Goal: Information Seeking & Learning: Learn about a topic

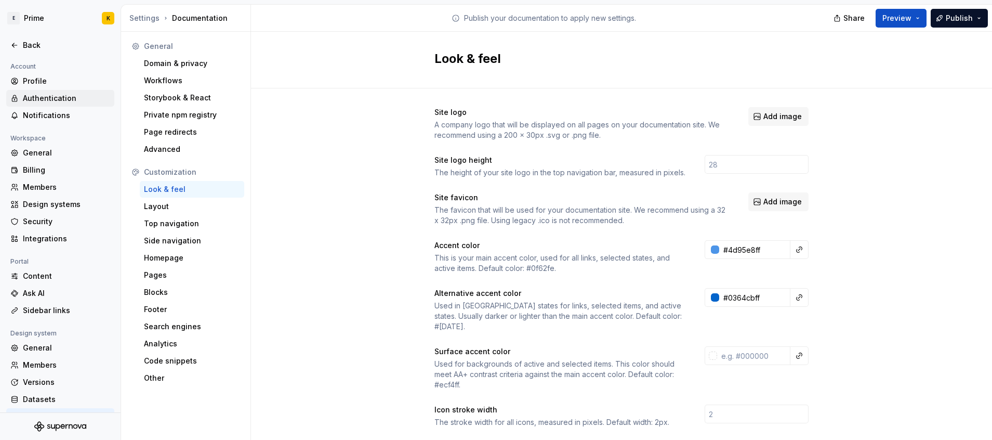
scroll to position [0, 416]
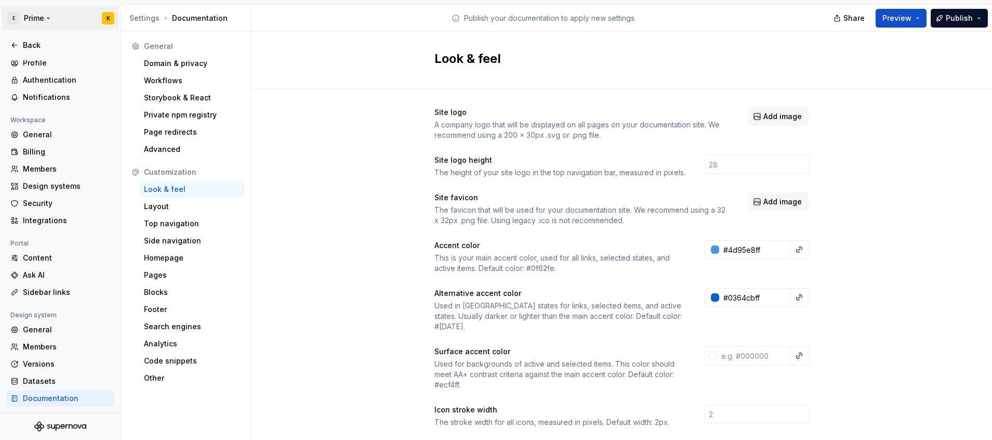
click at [41, 15] on html "E Prime K Back Account Profile Authentication Notifications Workspace General B…" at bounding box center [496, 220] width 992 height 440
drag, startPoint x: 335, startPoint y: 219, endPoint x: 308, endPoint y: 210, distance: 27.8
click at [335, 219] on html "E Prime K Back Account Profile Authentication Notifications Workspace General B…" at bounding box center [496, 220] width 992 height 440
click at [19, 49] on div "Back" at bounding box center [60, 45] width 100 height 10
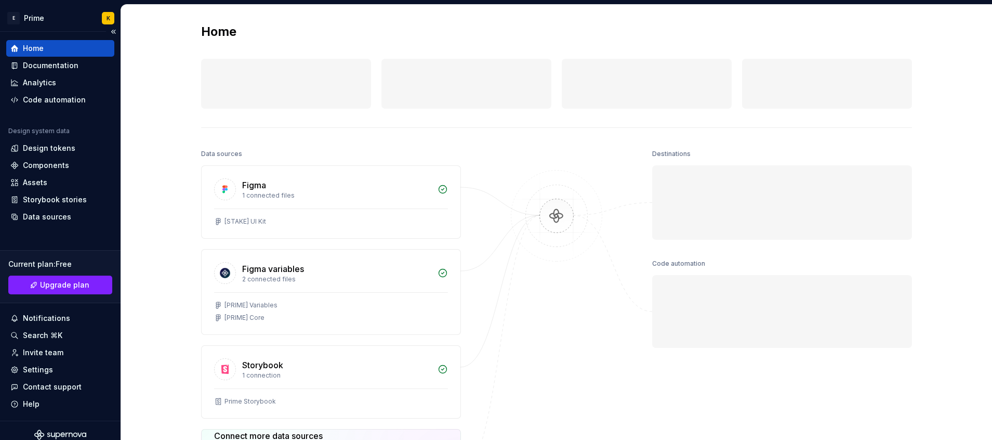
click at [61, 45] on div "Home" at bounding box center [60, 48] width 100 height 10
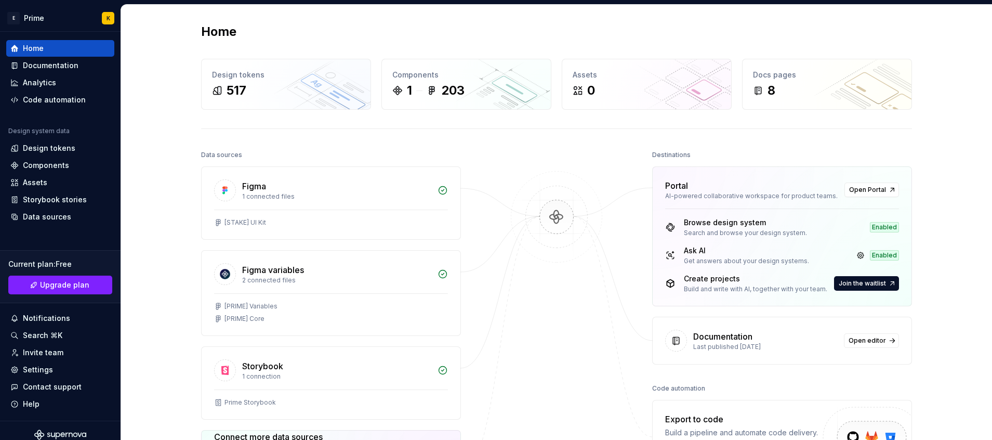
click at [708, 255] on div "Ask AI" at bounding box center [746, 250] width 125 height 10
click at [882, 246] on div "Ask AI Get answers about your design systems. Enabled" at bounding box center [782, 255] width 234 height 20
drag, startPoint x: 705, startPoint y: 230, endPoint x: 706, endPoint y: 235, distance: 5.3
click at [705, 230] on div "Search and browse your design system." at bounding box center [745, 233] width 123 height 8
drag, startPoint x: 711, startPoint y: 259, endPoint x: 800, endPoint y: 256, distance: 88.4
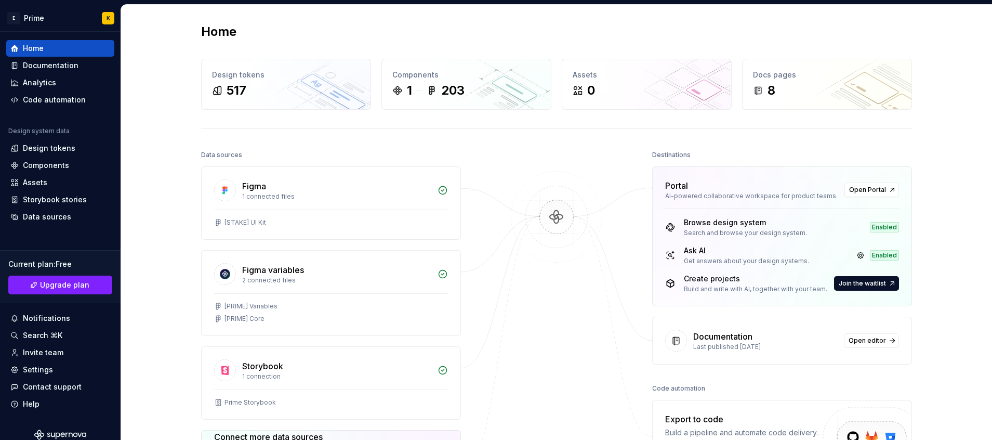
click at [800, 256] on div "Ask AI Get answers about your design systems." at bounding box center [737, 255] width 144 height 20
click at [804, 258] on div "Ask AI Get answers about your design systems. Enabled" at bounding box center [782, 255] width 234 height 20
drag, startPoint x: 804, startPoint y: 262, endPoint x: 682, endPoint y: 263, distance: 121.6
click at [682, 263] on div "Ask AI Get answers about your design systems. Enabled" at bounding box center [782, 255] width 234 height 20
copy div "Get answers about your design systems."
